Goal: Task Accomplishment & Management: Complete application form

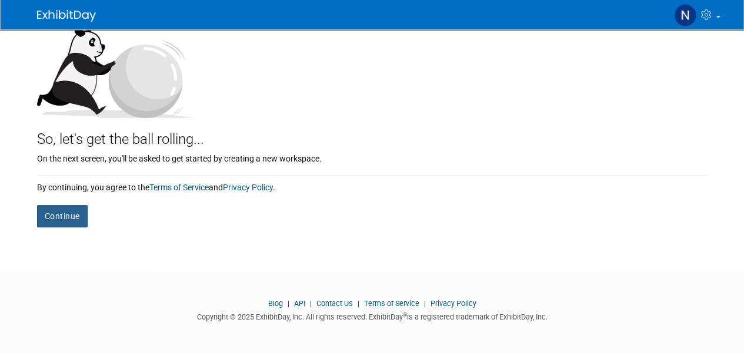
drag, startPoint x: 56, startPoint y: 216, endPoint x: 413, endPoint y: 213, distance: 356.8
click at [79, 220] on button "Continue" at bounding box center [62, 216] width 51 height 22
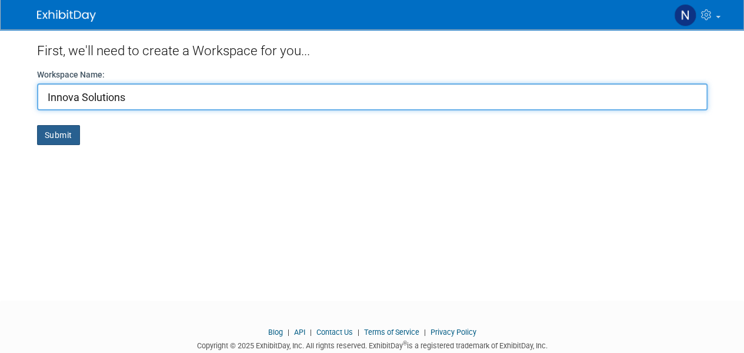
type input "Innova Solutions"
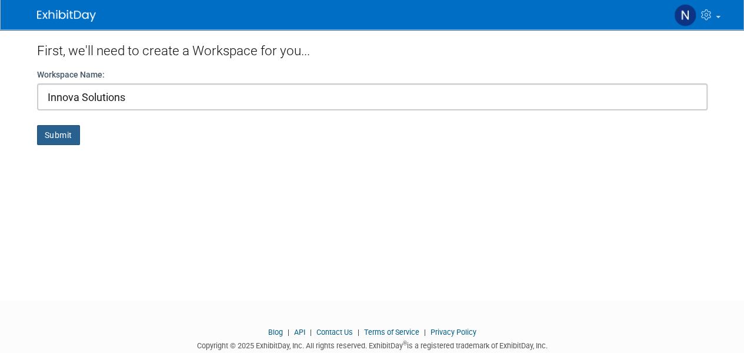
click at [59, 135] on button "Submit" at bounding box center [58, 135] width 43 height 20
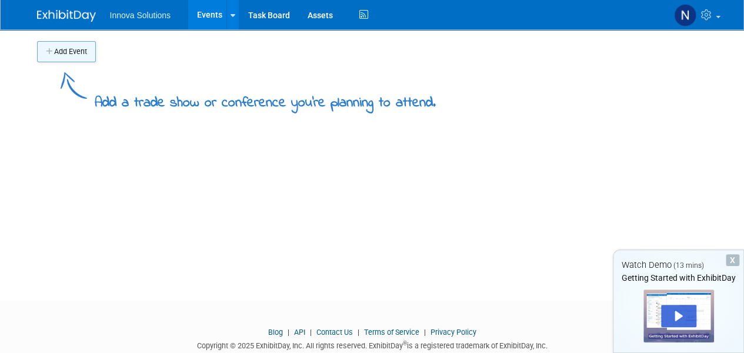
click at [59, 49] on button "Add Event" at bounding box center [66, 51] width 59 height 21
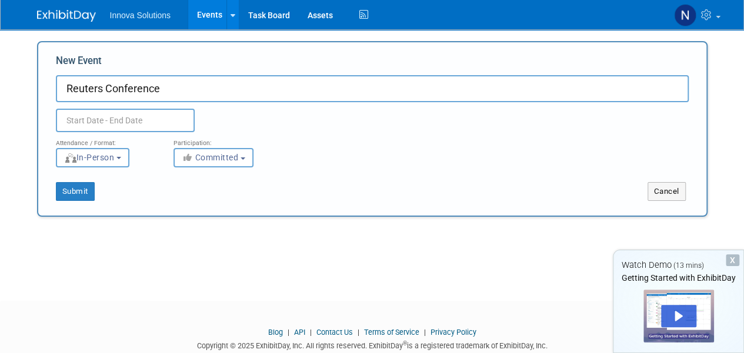
type input "Reuters Conference"
click at [128, 115] on input "text" at bounding box center [125, 121] width 139 height 24
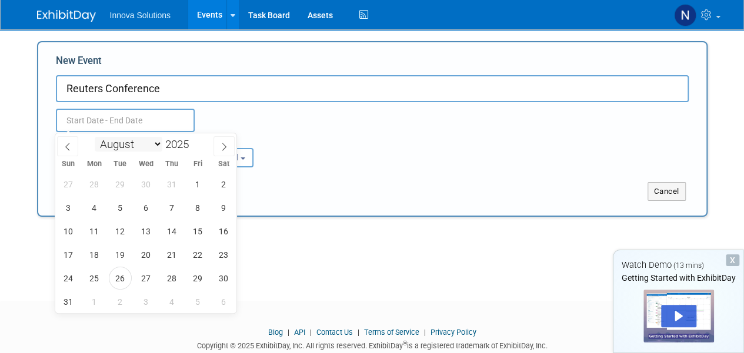
click at [158, 145] on select "January February March April May June July August September October November De…" at bounding box center [129, 144] width 68 height 15
select select "9"
click at [95, 137] on select "January February March April May June July August September October November De…" at bounding box center [129, 144] width 68 height 15
click at [147, 278] on span "29" at bounding box center [146, 278] width 23 height 23
click at [169, 273] on span "30" at bounding box center [171, 278] width 23 height 23
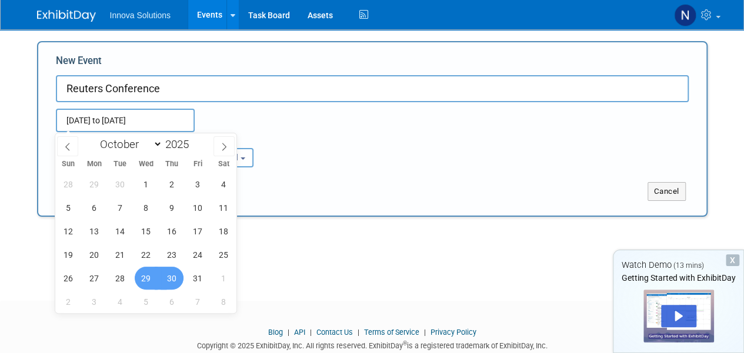
type input "Oct 29, 2025 to Oct 30, 2025"
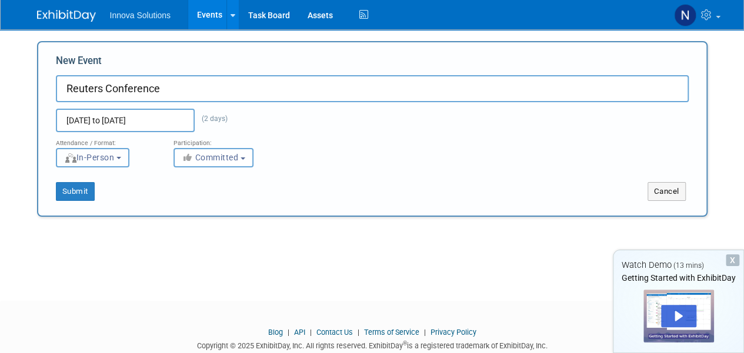
click at [127, 156] on button "In-Person" at bounding box center [92, 157] width 73 height 19
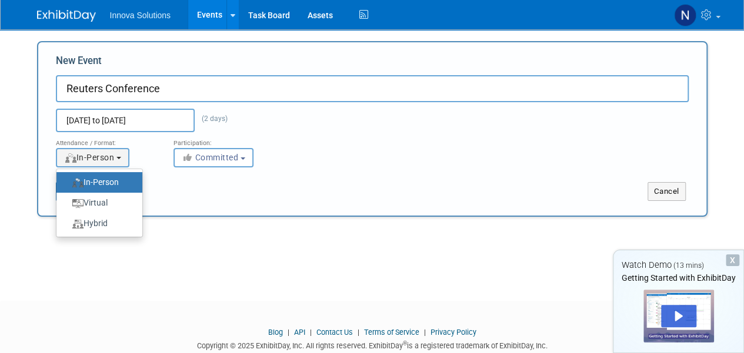
click at [130, 186] on label "In-Person" at bounding box center [96, 183] width 68 height 16
click at [67, 186] on input "In-Person" at bounding box center [63, 183] width 8 height 8
click at [315, 175] on div "Submit Cancel" at bounding box center [372, 185] width 650 height 34
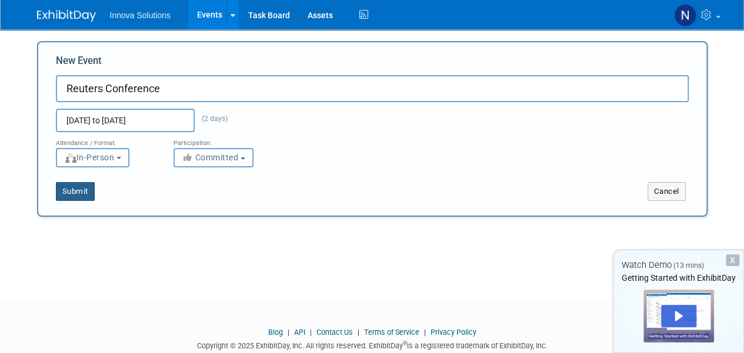
click at [82, 189] on button "Submit" at bounding box center [75, 191] width 39 height 19
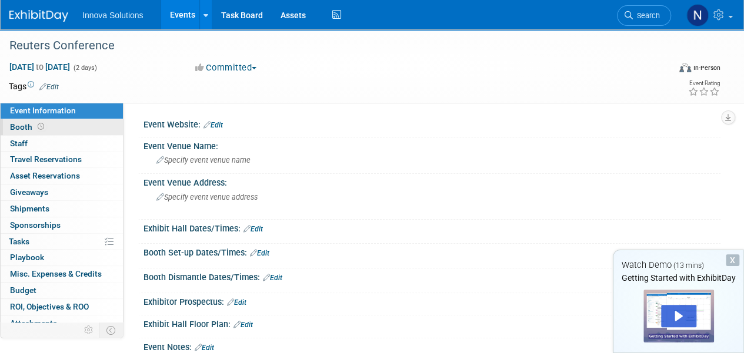
click at [15, 124] on span "Booth" at bounding box center [28, 126] width 36 height 9
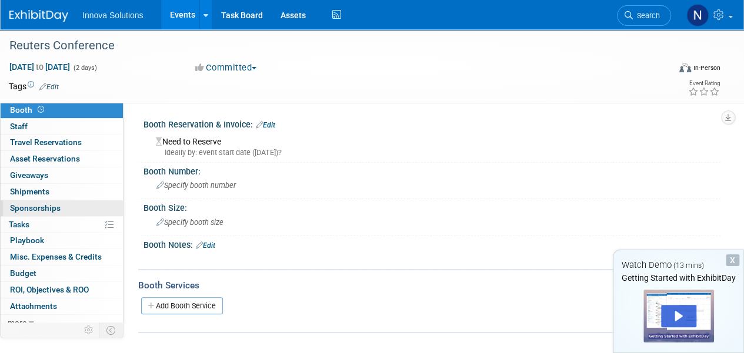
scroll to position [22, 0]
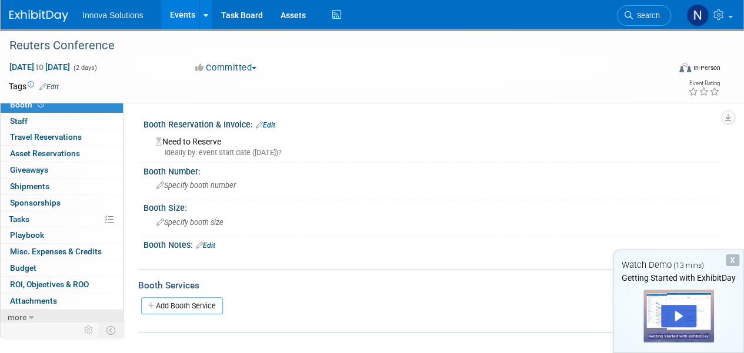
click at [30, 315] on icon at bounding box center [31, 318] width 5 height 8
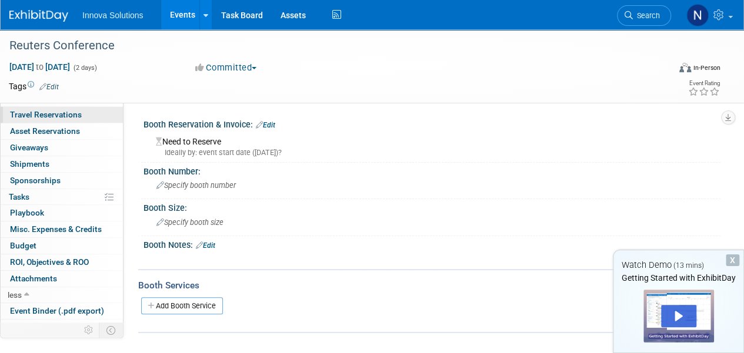
scroll to position [0, 0]
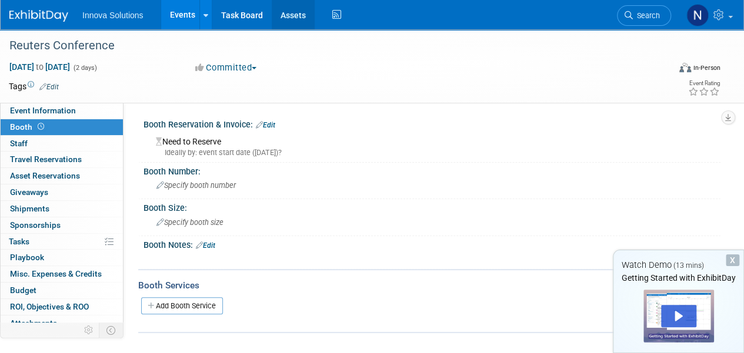
click at [283, 15] on link "Assets" at bounding box center [293, 14] width 43 height 29
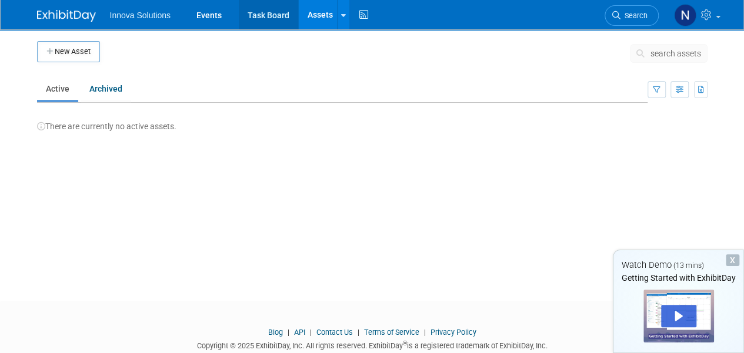
click at [260, 14] on link "Task Board" at bounding box center [268, 14] width 59 height 29
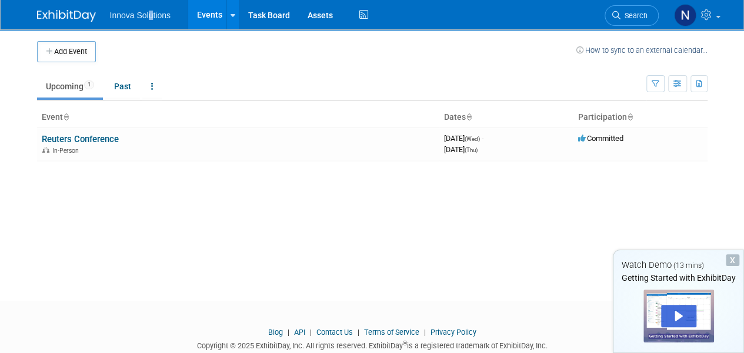
click at [152, 21] on ul "Innova Solutions Events Add Event Bulk Upload Events Shareable Event Boards Rec…" at bounding box center [241, 14] width 262 height 29
click at [267, 13] on link "Task Board" at bounding box center [268, 14] width 59 height 29
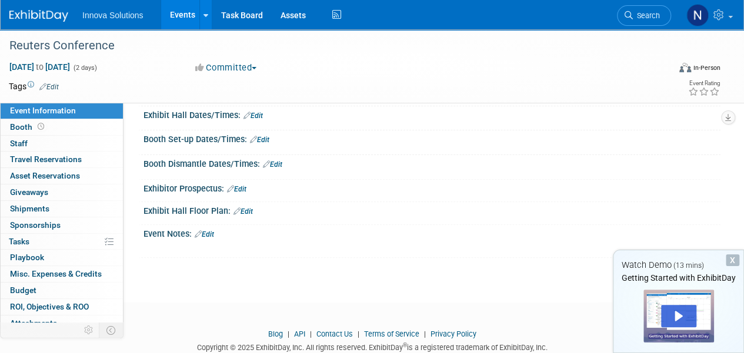
scroll to position [118, 0]
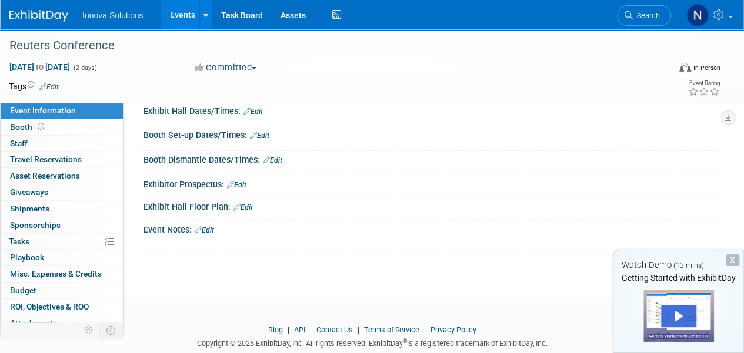
click at [247, 203] on link "Edit" at bounding box center [242, 207] width 19 height 8
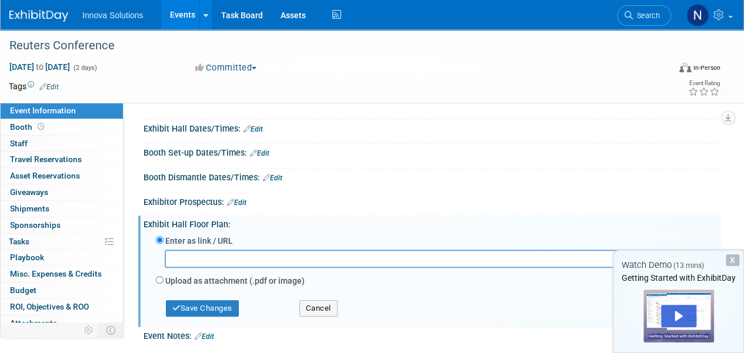
scroll to position [55, 0]
